Goal: Transaction & Acquisition: Purchase product/service

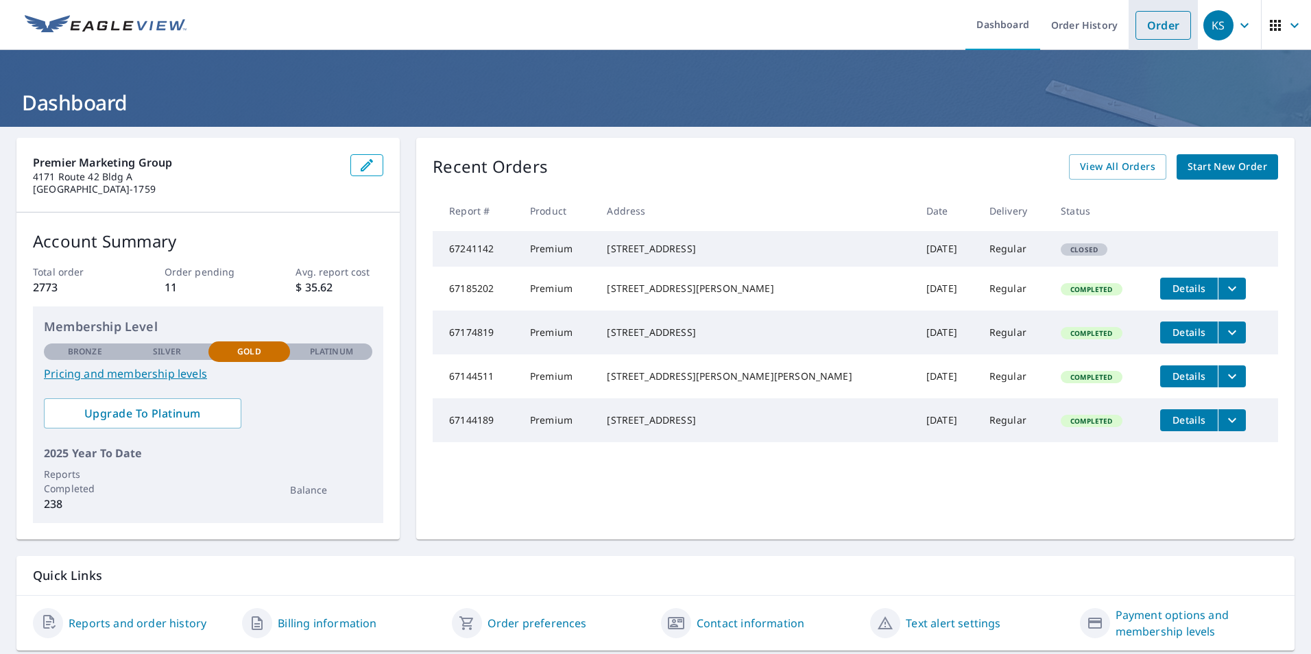
drag, startPoint x: 1164, startPoint y: 23, endPoint x: 1163, endPoint y: 30, distance: 7.0
click at [1164, 24] on link "Order" at bounding box center [1163, 25] width 56 height 29
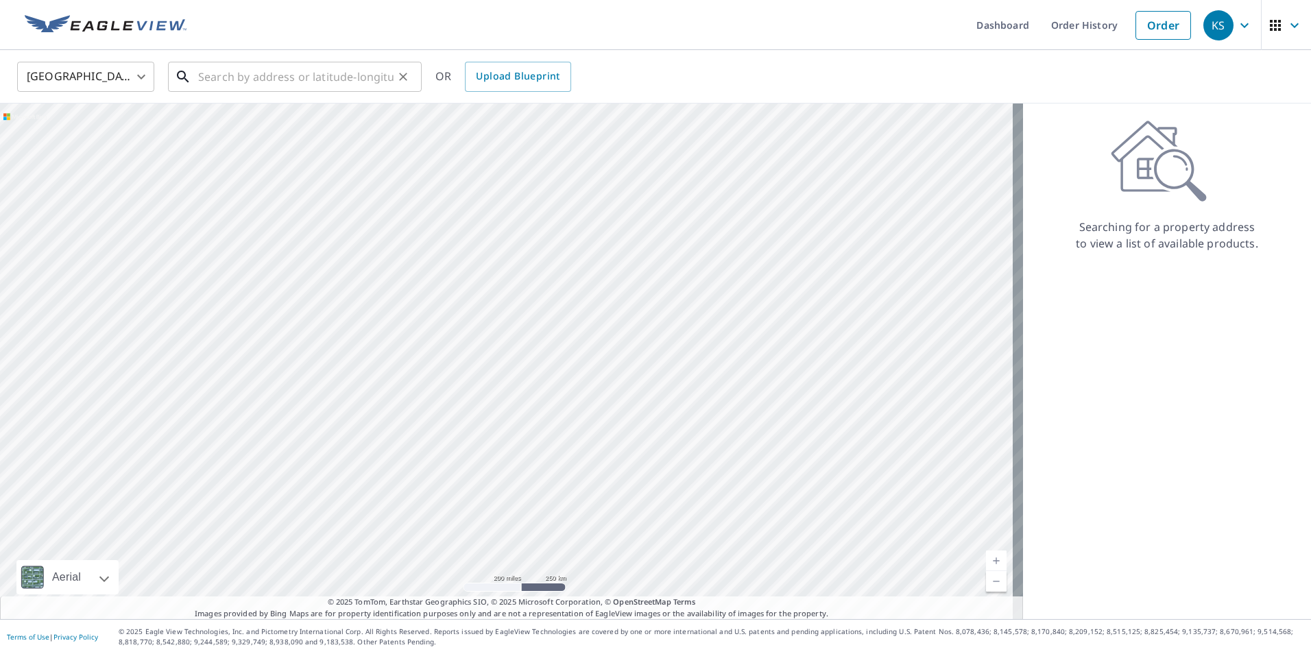
click at [345, 84] on input "text" at bounding box center [295, 77] width 195 height 38
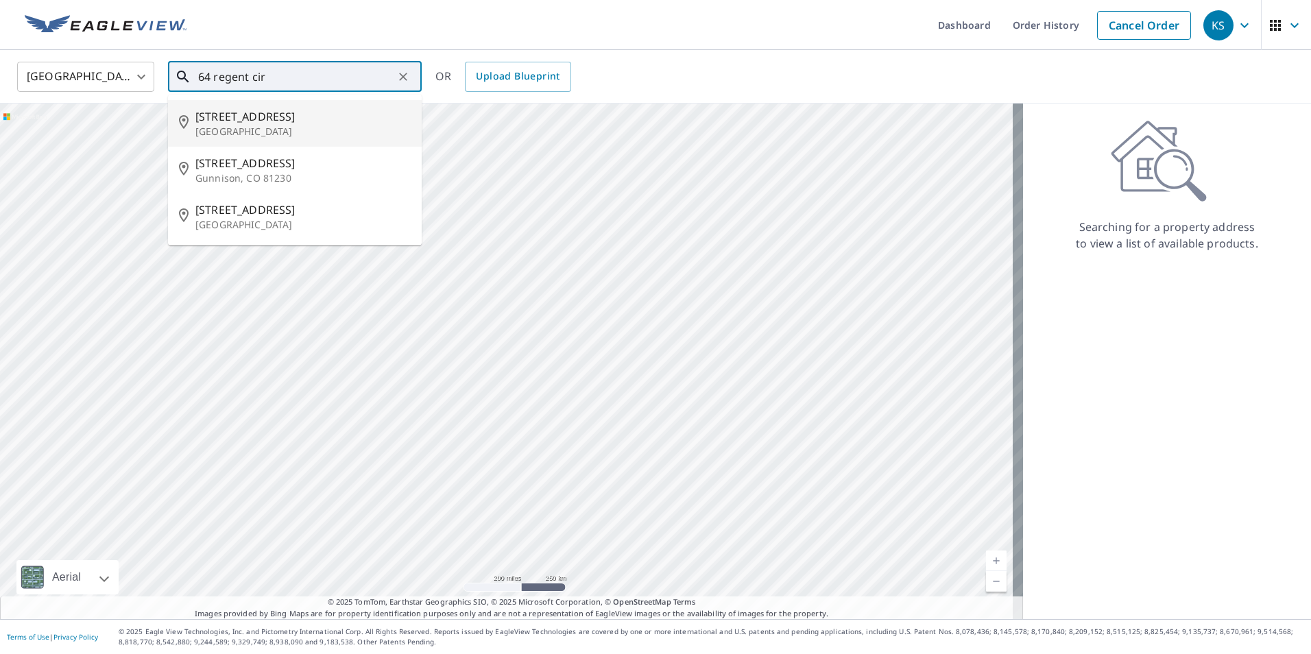
click at [271, 113] on span "[STREET_ADDRESS]" at bounding box center [302, 116] width 215 height 16
type input "[STREET_ADDRESS]"
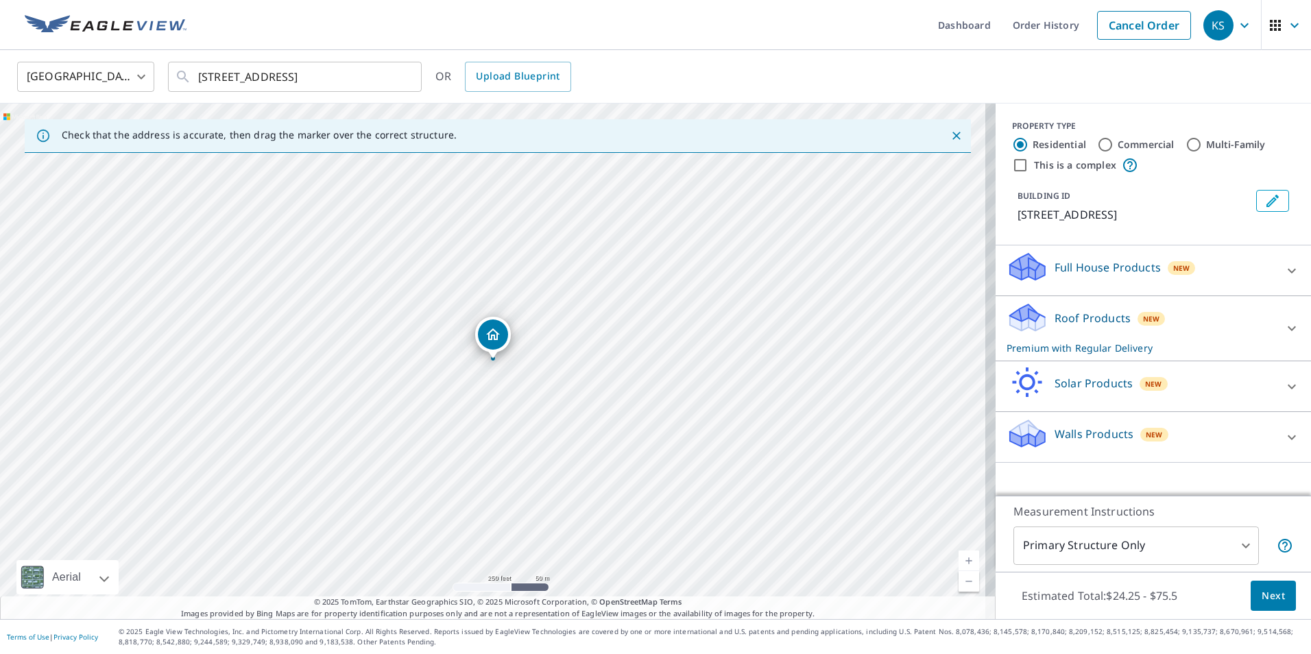
click at [1272, 600] on span "Next" at bounding box center [1272, 595] width 23 height 17
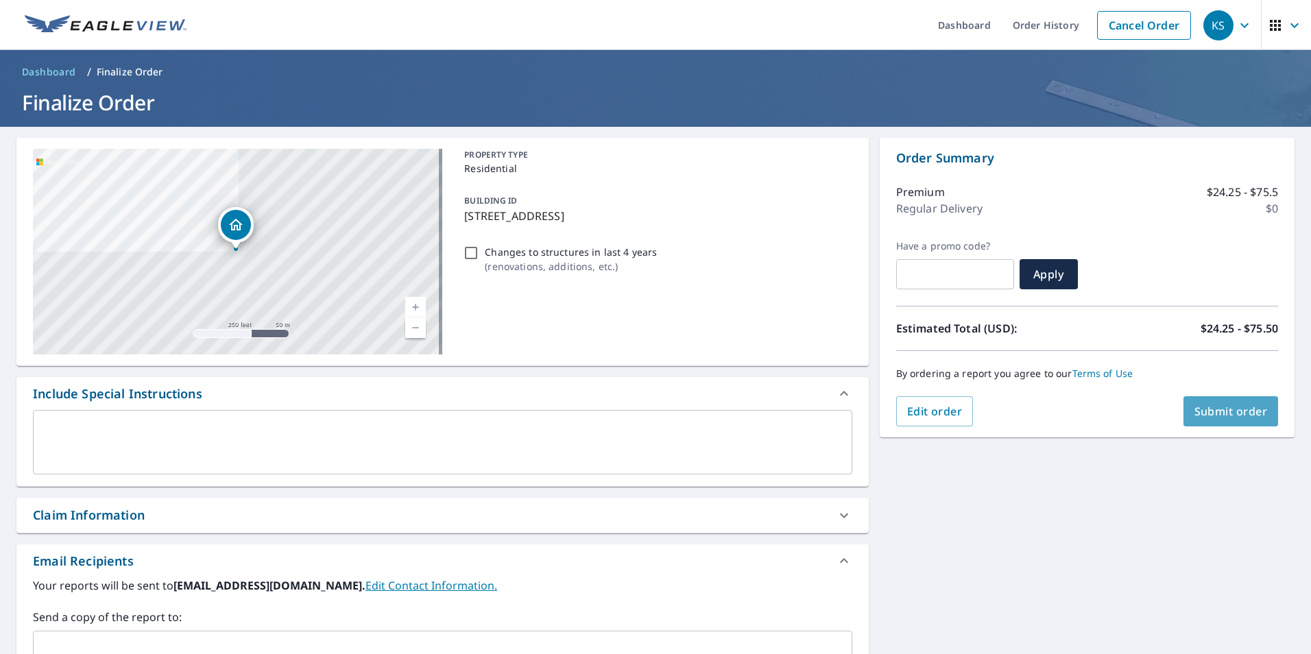
click at [1194, 415] on span "Submit order" at bounding box center [1230, 411] width 73 height 15
